Goal: Transaction & Acquisition: Purchase product/service

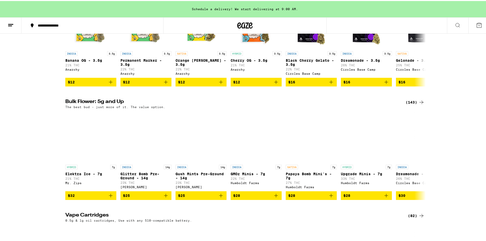
scroll to position [233, 0]
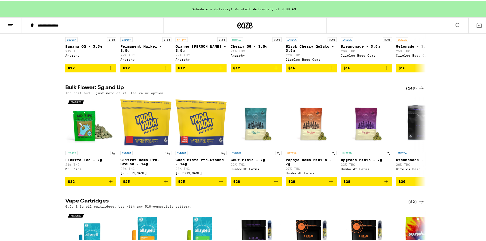
click at [407, 90] on div "(143)" at bounding box center [415, 87] width 19 height 6
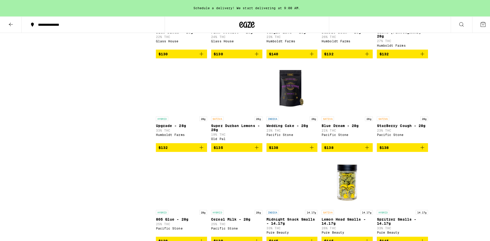
scroll to position [2332, 0]
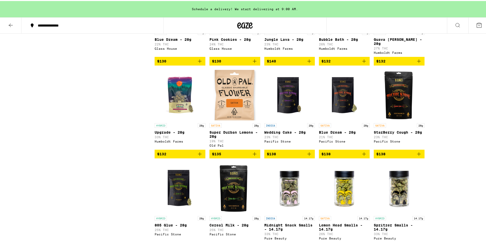
click at [174, 120] on img "Open page for Upgrade - 28g from Humboldt Farms" at bounding box center [180, 94] width 51 height 51
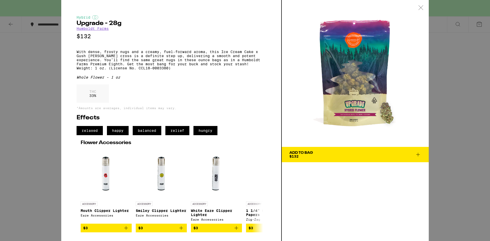
click at [417, 153] on icon at bounding box center [418, 155] width 6 height 6
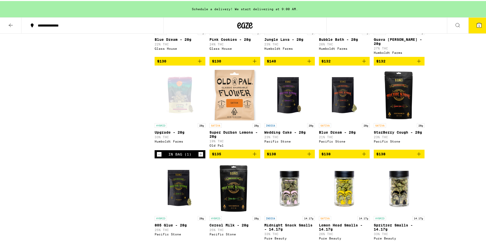
click at [479, 26] on span "1" at bounding box center [480, 24] width 2 height 3
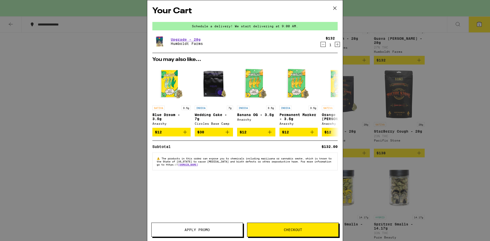
click at [265, 231] on span "Checkout" at bounding box center [292, 230] width 91 height 4
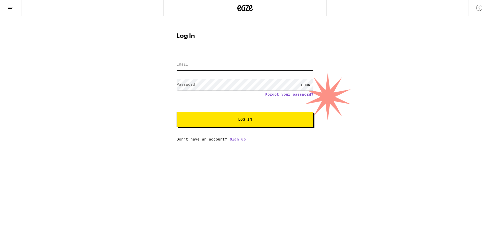
click at [178, 62] on input "Email" at bounding box center [245, 64] width 137 height 11
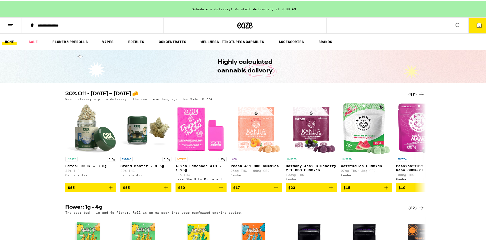
click at [479, 26] on span "1" at bounding box center [480, 24] width 2 height 3
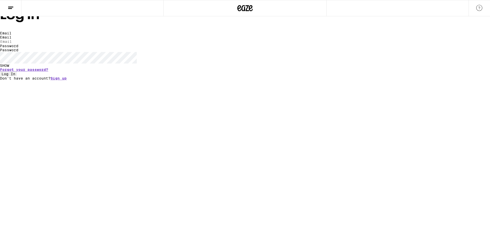
click at [11, 39] on label "Email" at bounding box center [5, 37] width 11 height 4
